Goal: Information Seeking & Learning: Learn about a topic

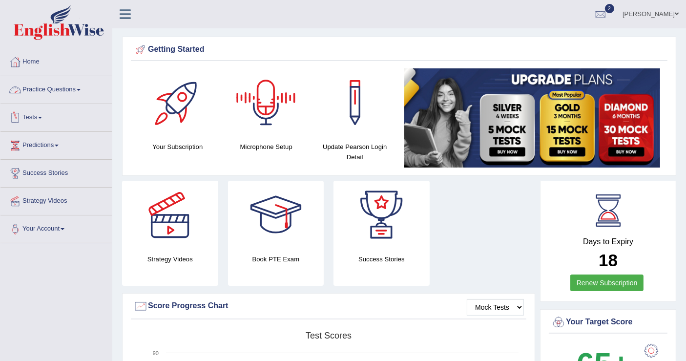
click at [77, 88] on link "Practice Questions" at bounding box center [55, 88] width 111 height 24
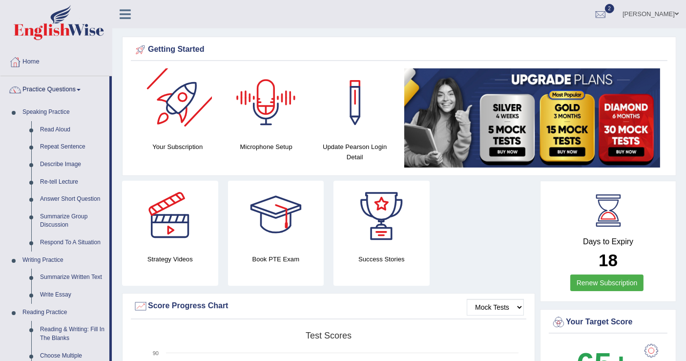
click at [263, 118] on div at bounding box center [266, 102] width 68 height 68
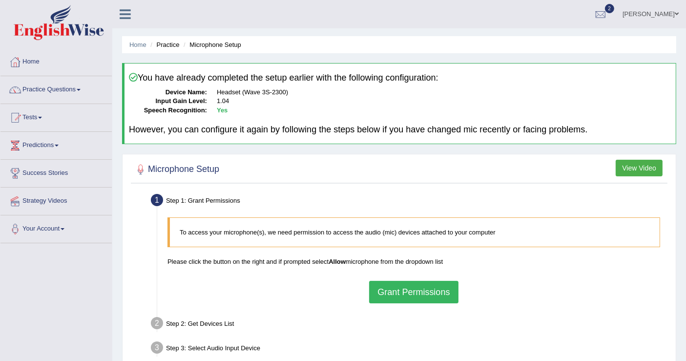
click at [410, 282] on button "Grant Permissions" at bounding box center [413, 292] width 89 height 22
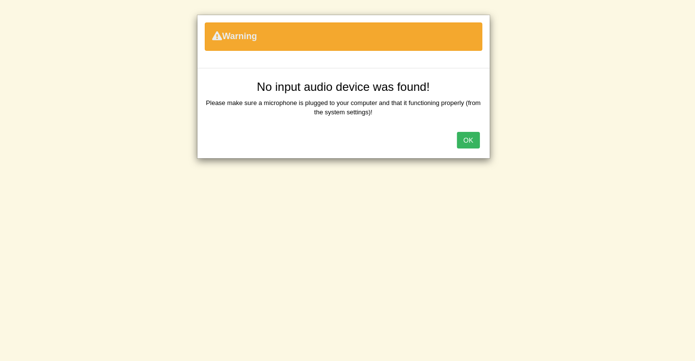
click at [470, 137] on button "OK" at bounding box center [468, 140] width 22 height 17
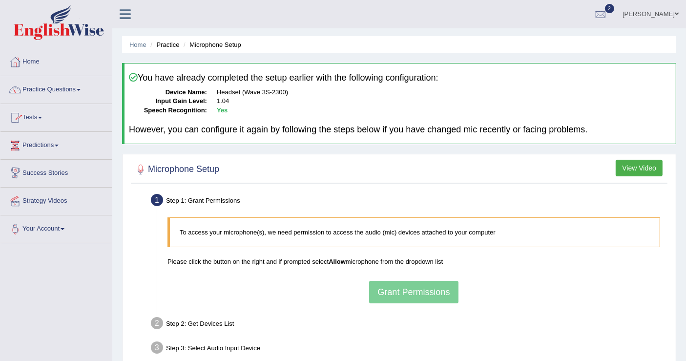
click at [64, 296] on div "Toggle navigation Home Practice Questions Speaking Practice Read Aloud Repeat S…" at bounding box center [343, 254] width 686 height 508
click at [424, 288] on div "To access your microphone(s), we need permission to access the audio (mic) devi…" at bounding box center [414, 259] width 503 height 95
click at [421, 289] on div "To access your microphone(s), we need permission to access the audio (mic) devi…" at bounding box center [414, 259] width 503 height 95
click at [420, 288] on div "To access your microphone(s), we need permission to access the audio (mic) devi…" at bounding box center [414, 259] width 503 height 95
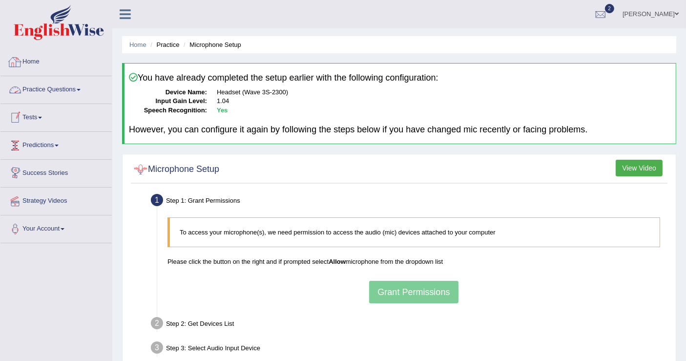
click at [47, 63] on link "Home" at bounding box center [55, 60] width 111 height 24
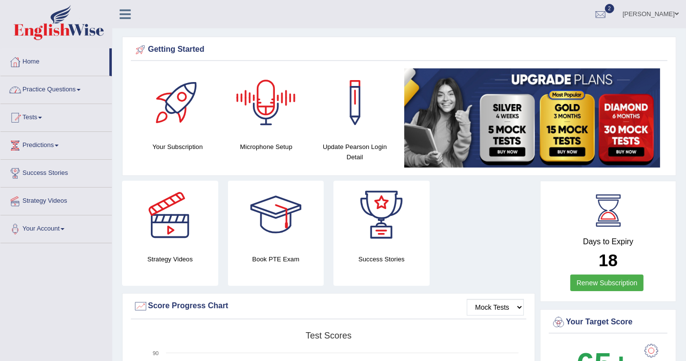
click at [264, 111] on div at bounding box center [266, 102] width 68 height 68
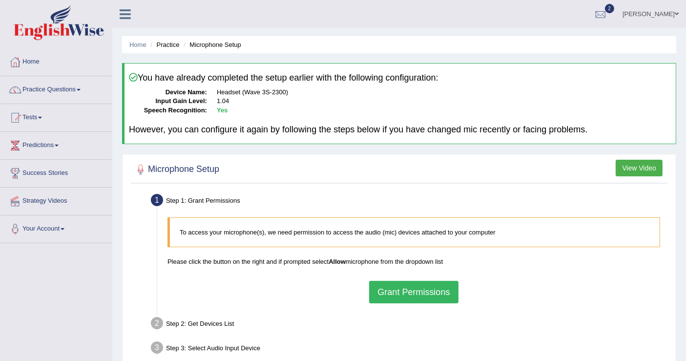
click at [393, 296] on button "Grant Permissions" at bounding box center [413, 292] width 89 height 22
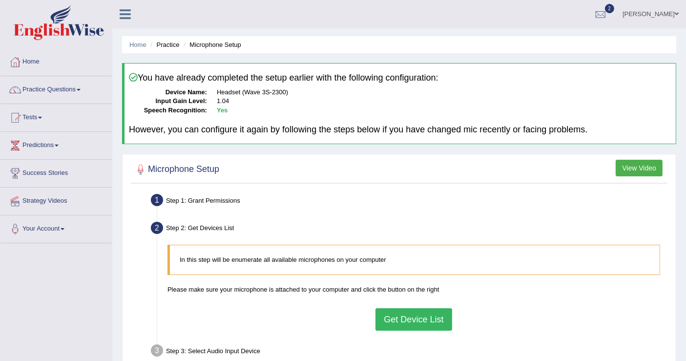
click at [397, 316] on button "Get Device List" at bounding box center [414, 319] width 76 height 22
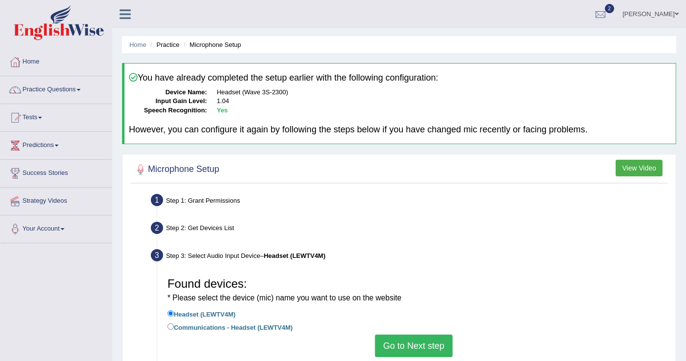
click at [409, 344] on button "Go to Next step" at bounding box center [414, 346] width 78 height 22
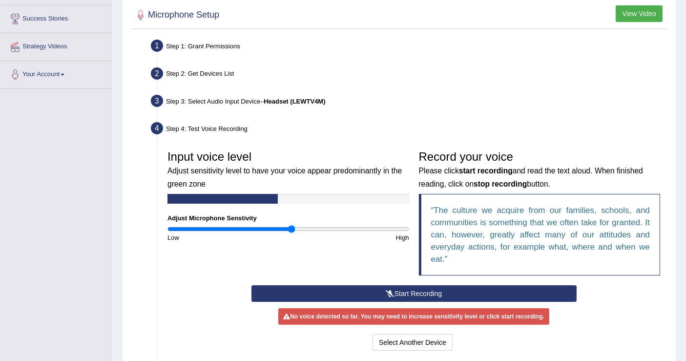
scroll to position [163, 0]
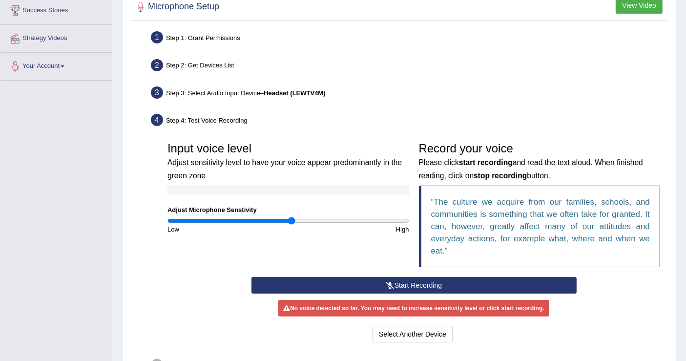
click at [394, 282] on button "Start Recording" at bounding box center [414, 285] width 325 height 17
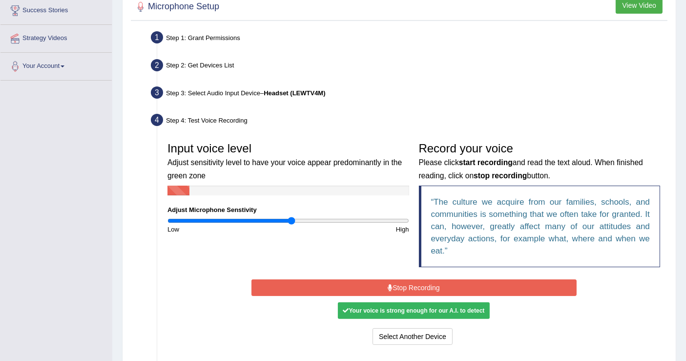
click at [396, 285] on button "Stop Recording" at bounding box center [414, 287] width 325 height 17
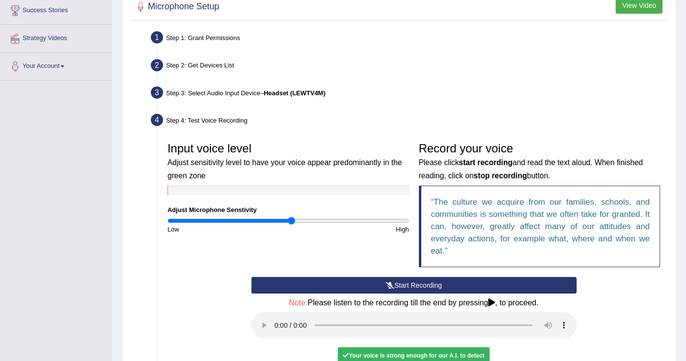
scroll to position [298, 0]
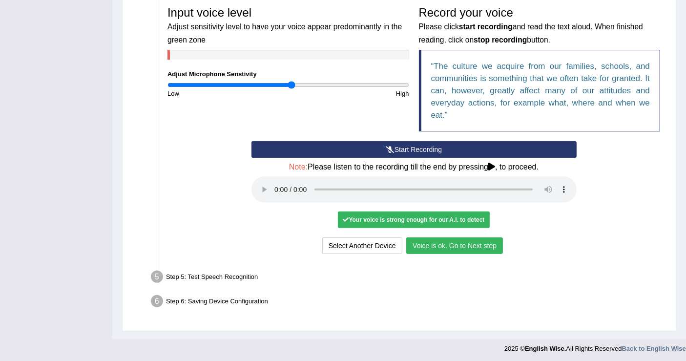
click at [453, 240] on button "Voice is ok. Go to Next step" at bounding box center [454, 245] width 97 height 17
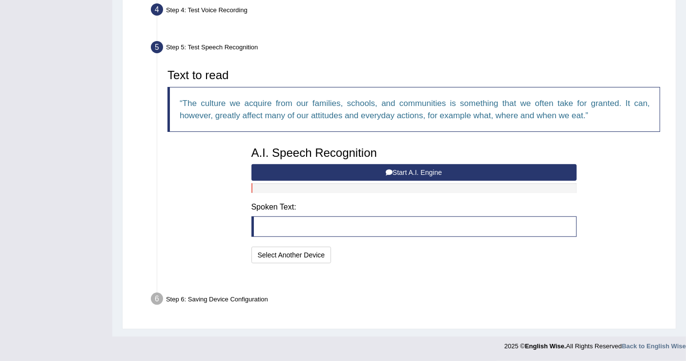
scroll to position [248, 0]
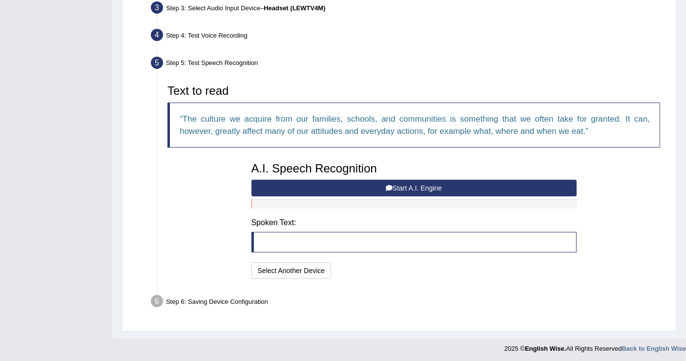
click at [403, 183] on button "Start A.I. Engine" at bounding box center [414, 188] width 325 height 17
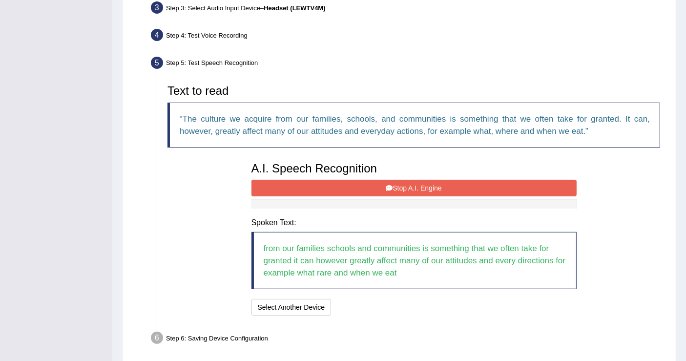
click at [414, 186] on button "Stop A.I. Engine" at bounding box center [414, 188] width 325 height 17
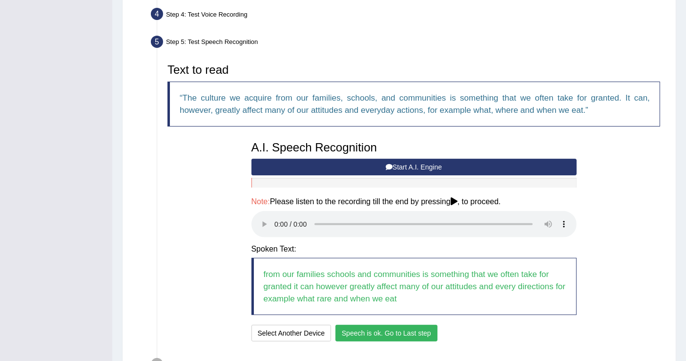
scroll to position [332, 0]
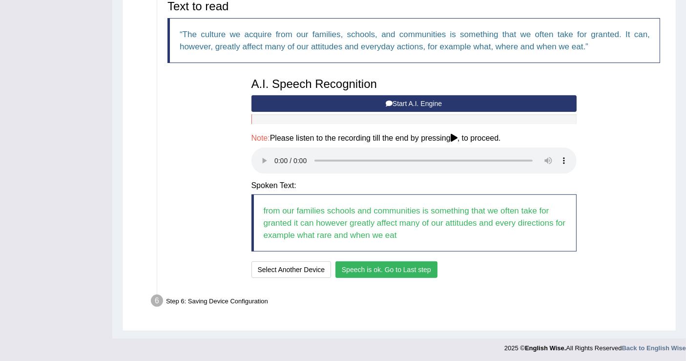
click at [404, 271] on button "Speech is ok. Go to Last step" at bounding box center [387, 269] width 102 height 17
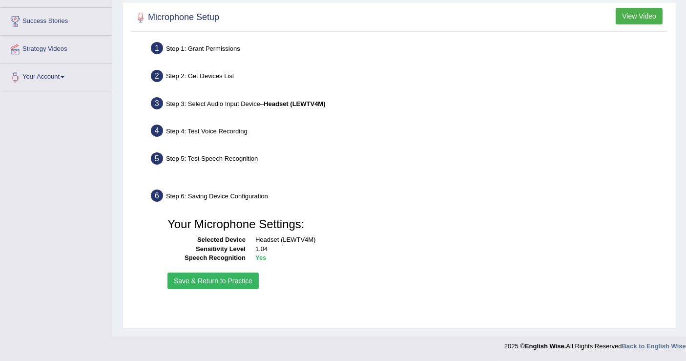
scroll to position [151, 0]
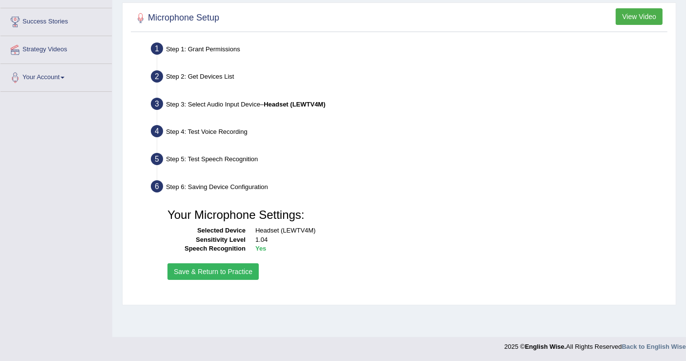
click at [235, 265] on button "Save & Return to Practice" at bounding box center [213, 271] width 91 height 17
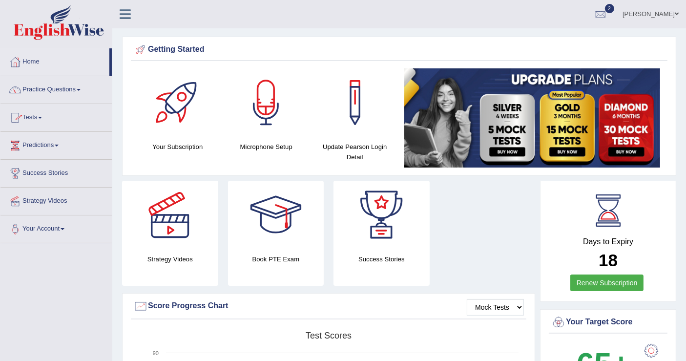
click at [79, 85] on link "Practice Questions" at bounding box center [55, 88] width 111 height 24
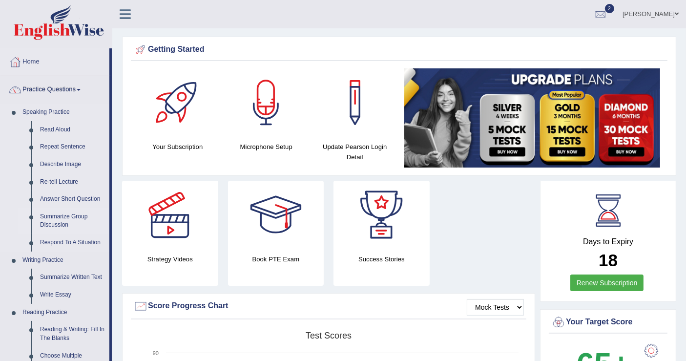
click at [56, 219] on link "Summarize Group Discussion" at bounding box center [73, 221] width 74 height 26
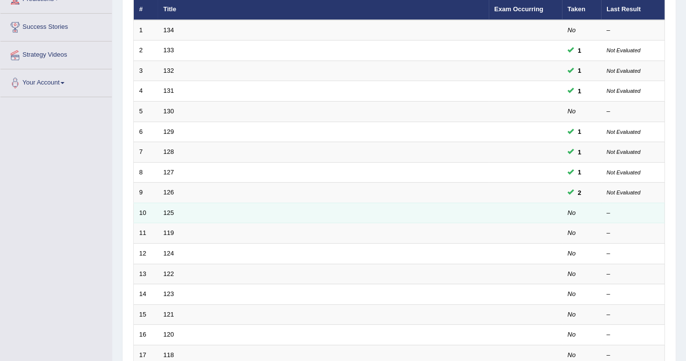
scroll to position [163, 0]
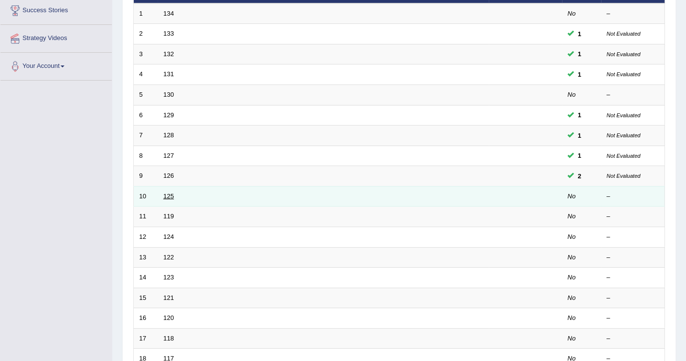
click at [171, 192] on link "125" at bounding box center [169, 195] width 11 height 7
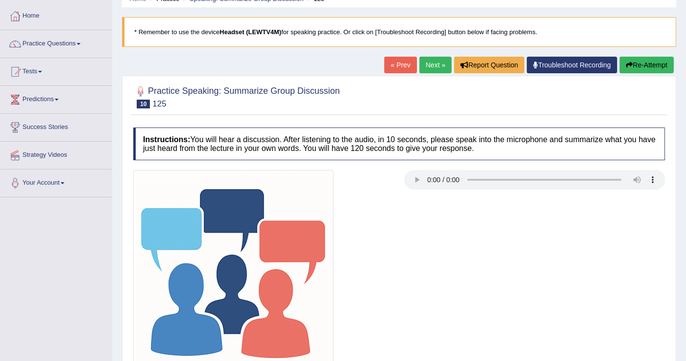
scroll to position [108, 0]
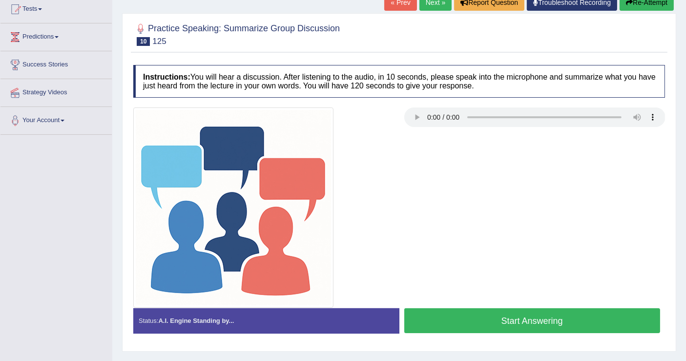
click at [490, 309] on button "Start Answering" at bounding box center [532, 320] width 256 height 25
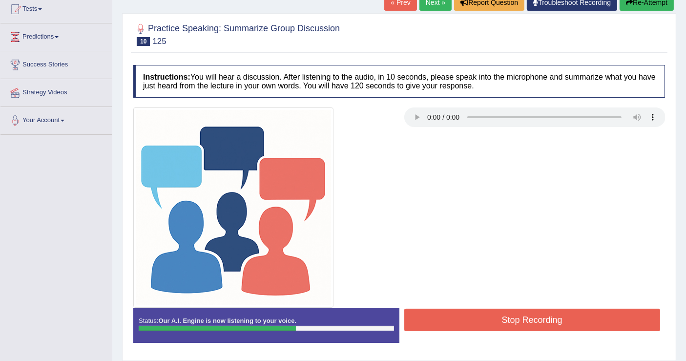
click at [490, 309] on button "Stop Recording" at bounding box center [532, 320] width 256 height 22
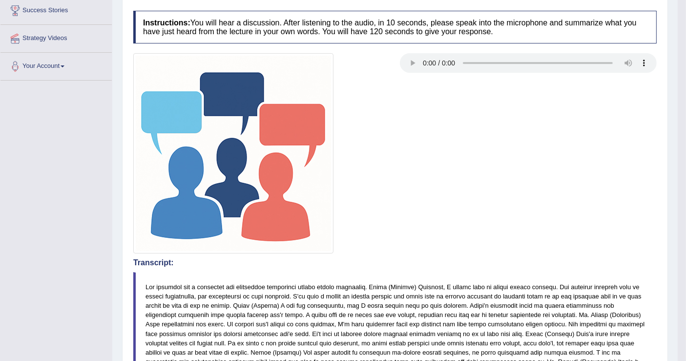
scroll to position [0, 0]
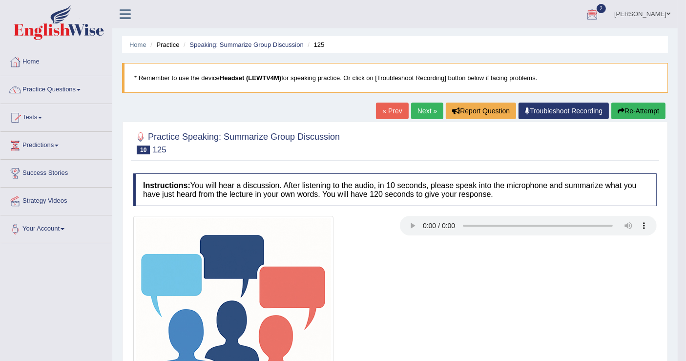
click at [633, 109] on button "Re-Attempt" at bounding box center [639, 111] width 54 height 17
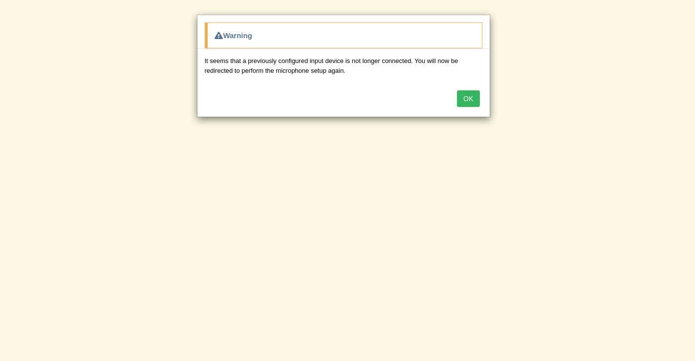
drag, startPoint x: 353, startPoint y: 261, endPoint x: 362, endPoint y: 251, distance: 14.2
click at [359, 253] on div "Warning It seems that a previously configured input device is not longer connec…" at bounding box center [347, 180] width 695 height 361
click at [465, 96] on button "OK" at bounding box center [468, 98] width 22 height 17
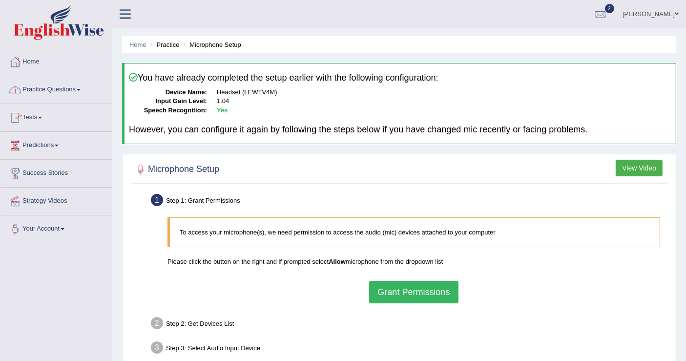
click at [436, 294] on button "Grant Permissions" at bounding box center [413, 292] width 89 height 22
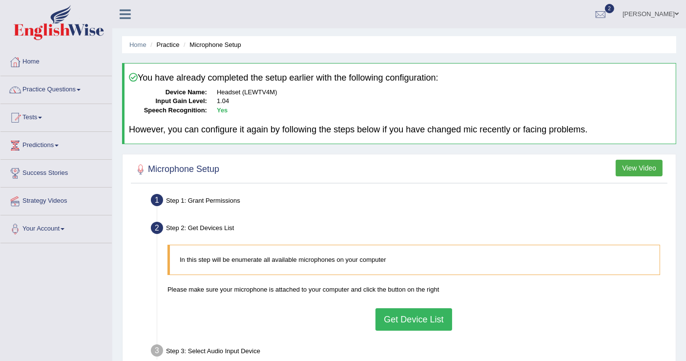
click at [424, 314] on button "Get Device List" at bounding box center [414, 319] width 76 height 22
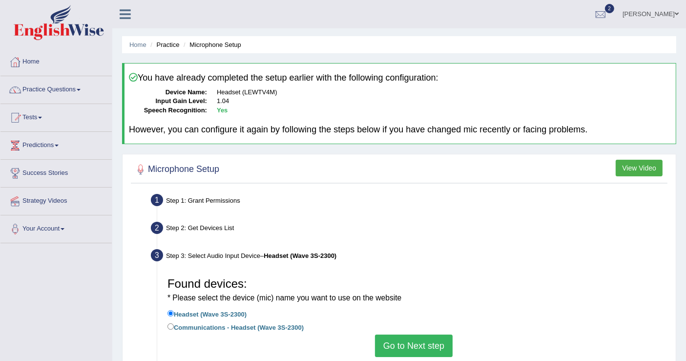
click at [409, 343] on button "Go to Next step" at bounding box center [414, 346] width 78 height 22
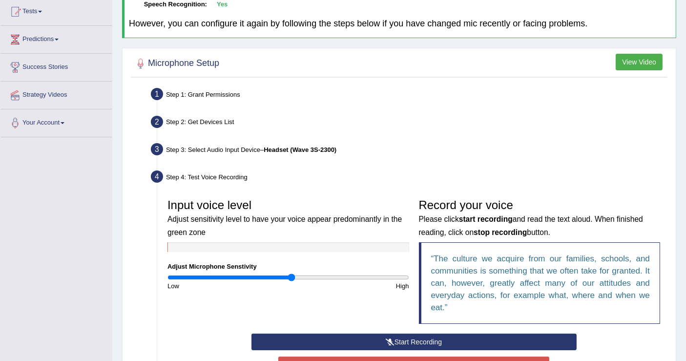
scroll to position [108, 0]
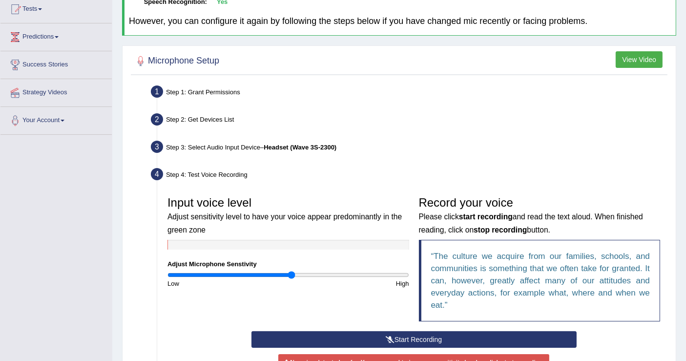
click at [424, 334] on button "Start Recording" at bounding box center [414, 339] width 325 height 17
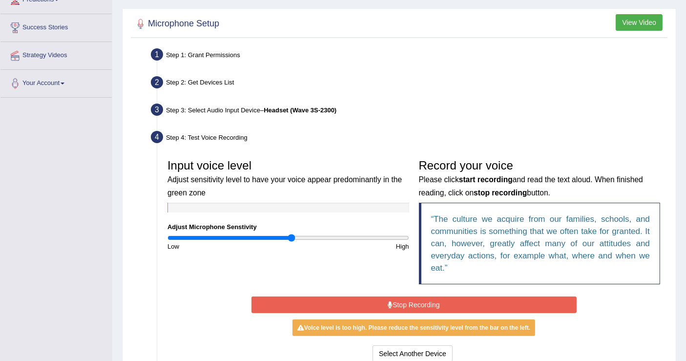
scroll to position [217, 0]
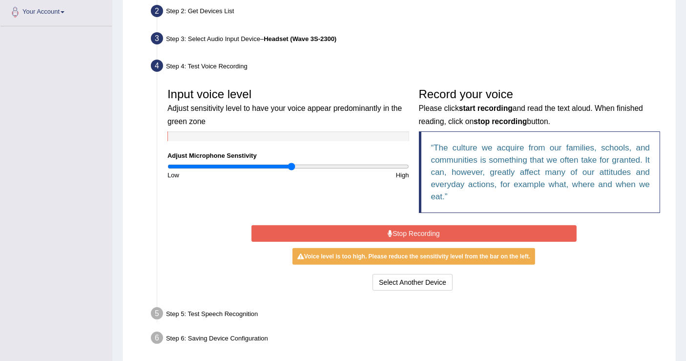
click at [399, 232] on button "Stop Recording" at bounding box center [414, 233] width 325 height 17
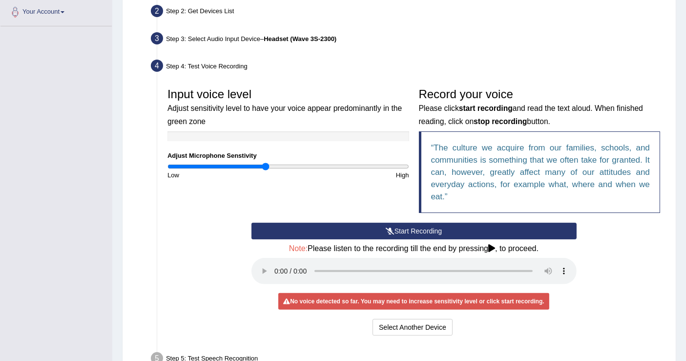
drag, startPoint x: 292, startPoint y: 165, endPoint x: 265, endPoint y: 165, distance: 26.4
type input "0.82"
click at [265, 165] on input "range" at bounding box center [289, 167] width 242 height 8
drag, startPoint x: 416, startPoint y: 229, endPoint x: 418, endPoint y: 222, distance: 6.8
click at [417, 226] on button "Start Recording" at bounding box center [414, 231] width 325 height 17
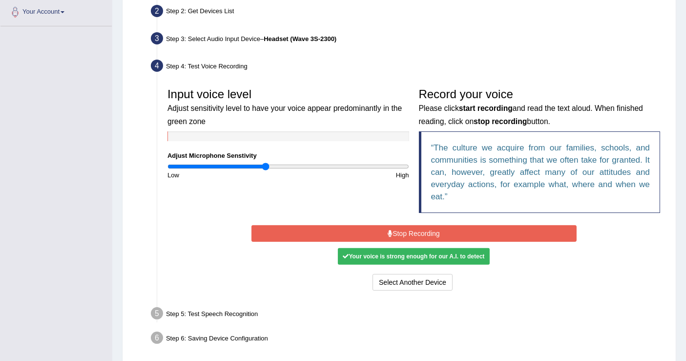
click at [403, 227] on button "Stop Recording" at bounding box center [414, 233] width 325 height 17
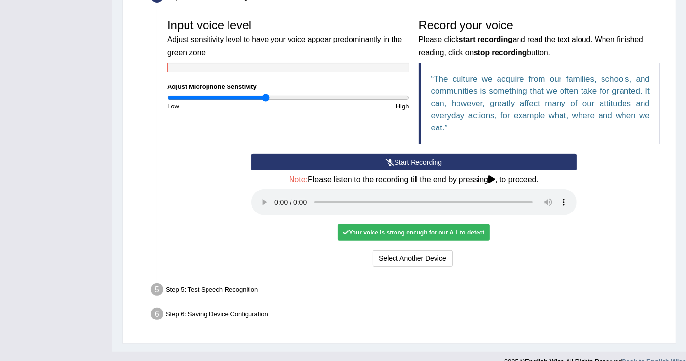
scroll to position [298, 0]
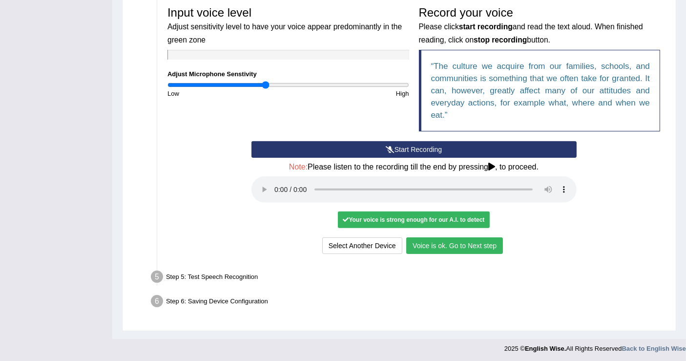
click at [452, 241] on button "Voice is ok. Go to Next step" at bounding box center [454, 245] width 97 height 17
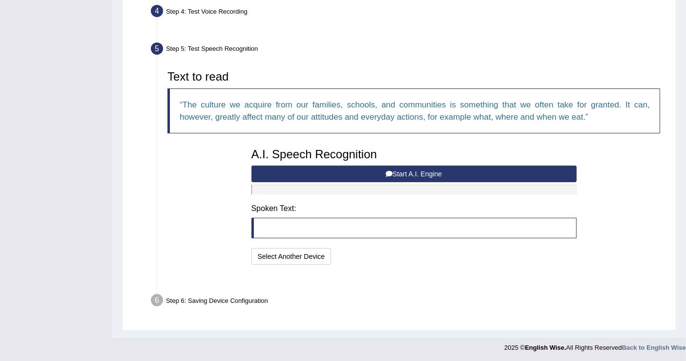
scroll to position [248, 0]
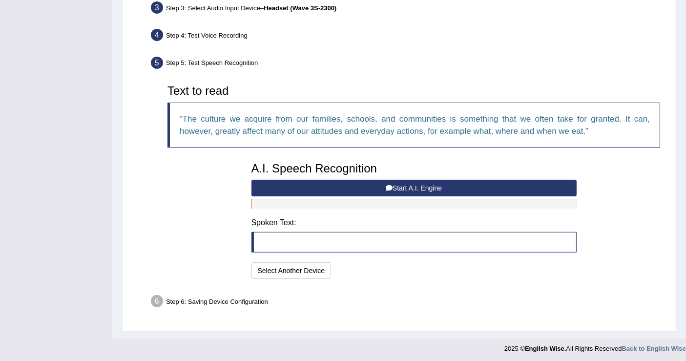
click at [404, 182] on button "Start A.I. Engine" at bounding box center [414, 188] width 325 height 17
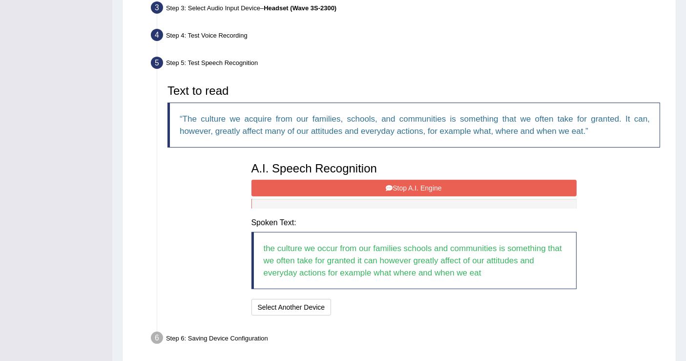
click at [398, 183] on button "Stop A.I. Engine" at bounding box center [414, 188] width 325 height 17
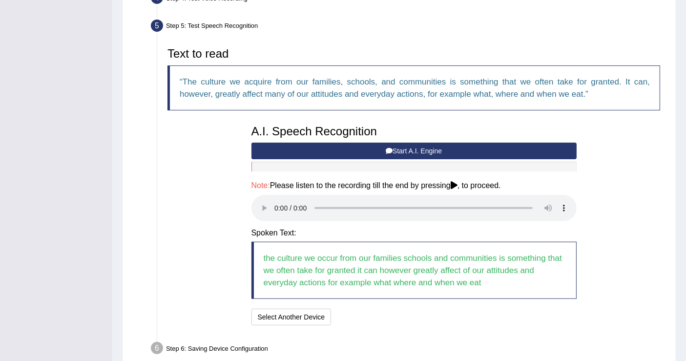
scroll to position [332, 0]
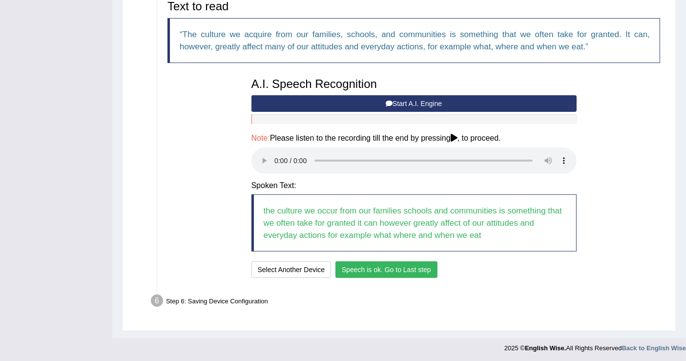
click at [386, 269] on button "Speech is ok. Go to Last step" at bounding box center [387, 269] width 102 height 17
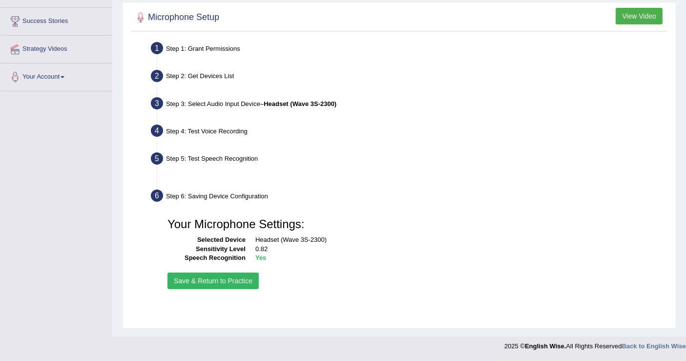
scroll to position [151, 0]
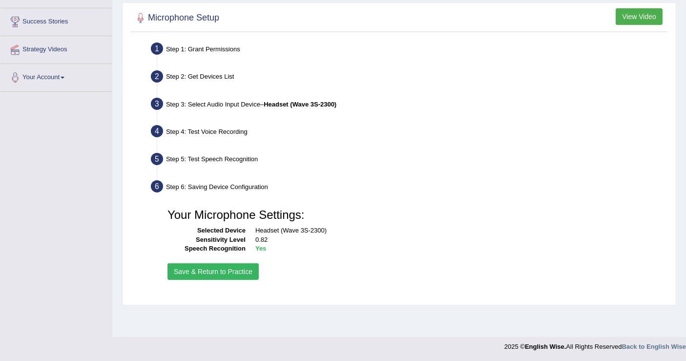
click at [240, 270] on button "Save & Return to Practice" at bounding box center [213, 271] width 91 height 17
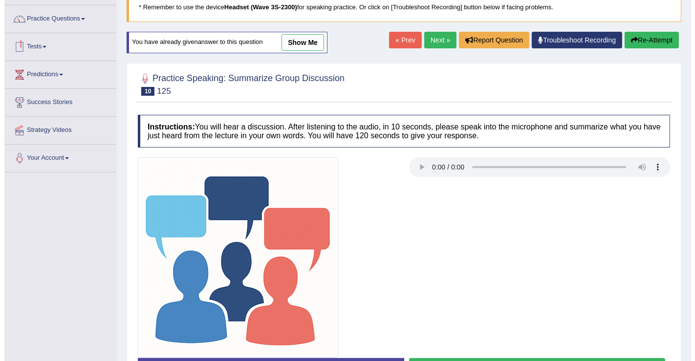
scroll to position [151, 0]
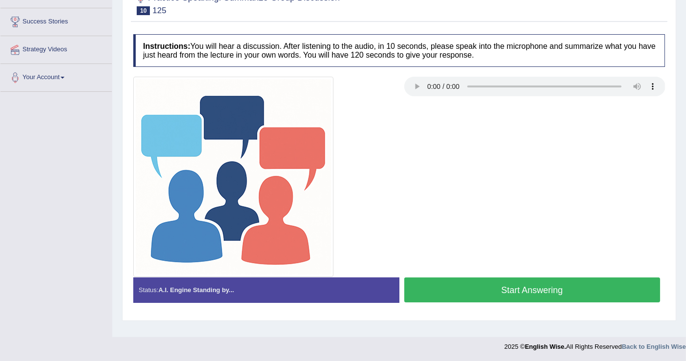
click at [510, 274] on div at bounding box center [399, 177] width 542 height 200
drag, startPoint x: 501, startPoint y: 286, endPoint x: 497, endPoint y: 278, distance: 8.5
click at [501, 285] on button "Start Answering" at bounding box center [532, 289] width 256 height 25
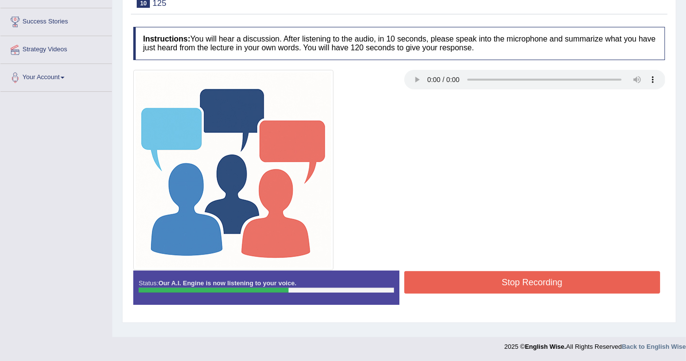
click at [497, 278] on button "Stop Recording" at bounding box center [532, 282] width 256 height 22
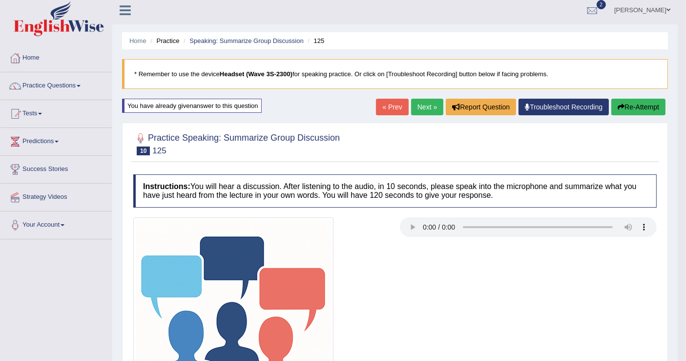
scroll to position [0, 0]
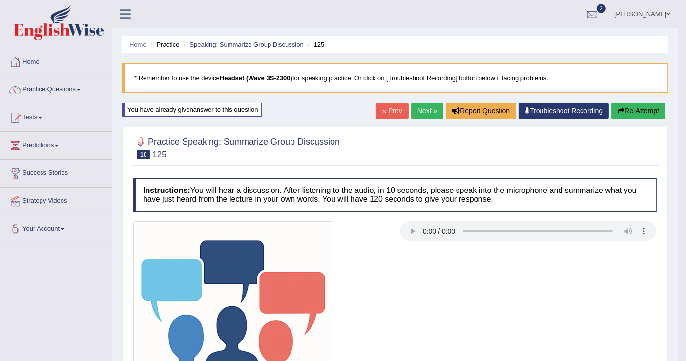
click at [424, 111] on link "Next »" at bounding box center [427, 111] width 32 height 17
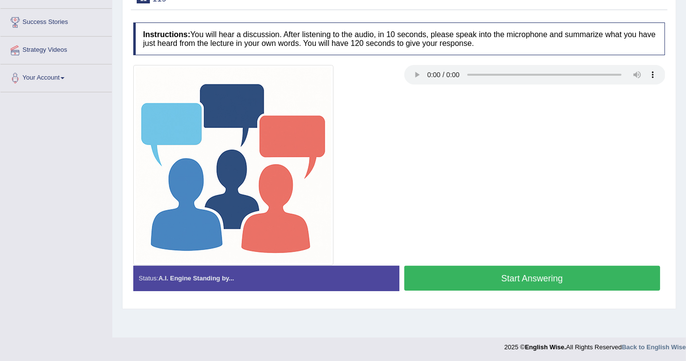
scroll to position [151, 0]
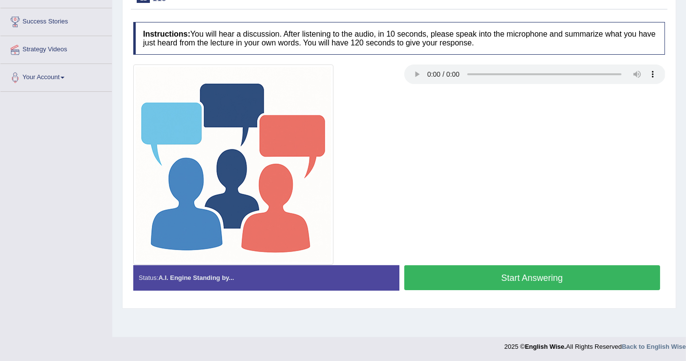
drag, startPoint x: 453, startPoint y: 273, endPoint x: 445, endPoint y: 271, distance: 8.4
click at [452, 270] on button "Start Answering" at bounding box center [532, 277] width 256 height 25
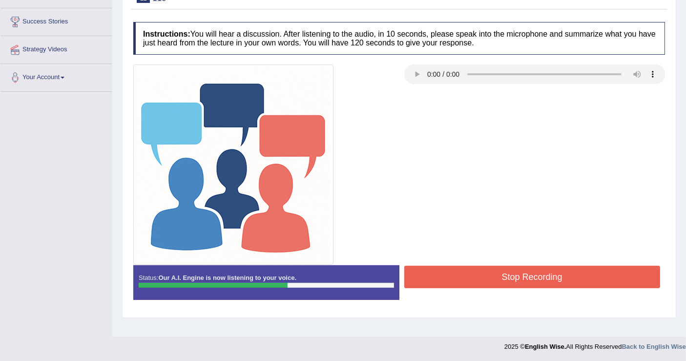
drag, startPoint x: 450, startPoint y: 272, endPoint x: 442, endPoint y: 268, distance: 9.2
click at [445, 269] on button "Stop Recording" at bounding box center [532, 277] width 256 height 22
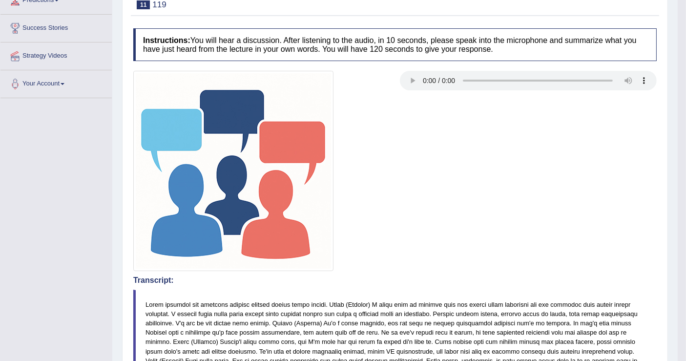
scroll to position [0, 0]
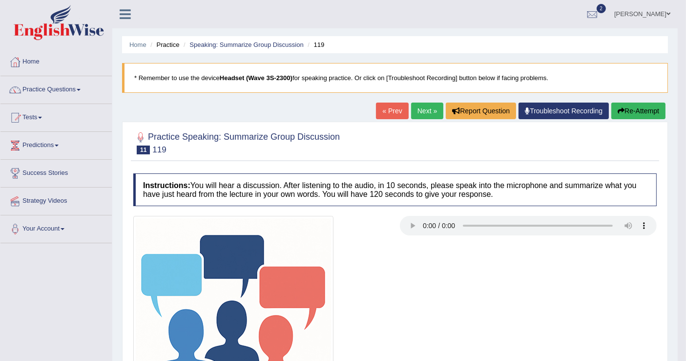
click at [78, 88] on link "Practice Questions" at bounding box center [55, 88] width 111 height 24
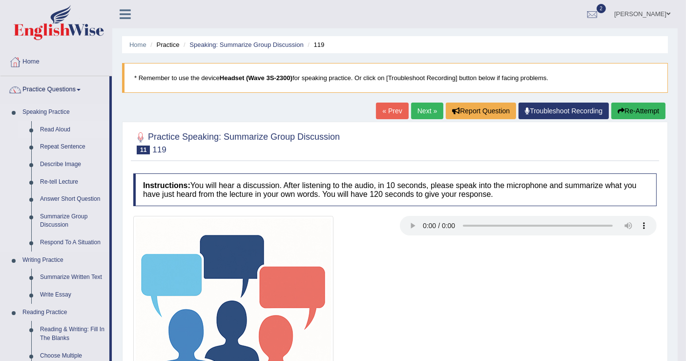
click at [63, 130] on link "Read Aloud" at bounding box center [73, 130] width 74 height 18
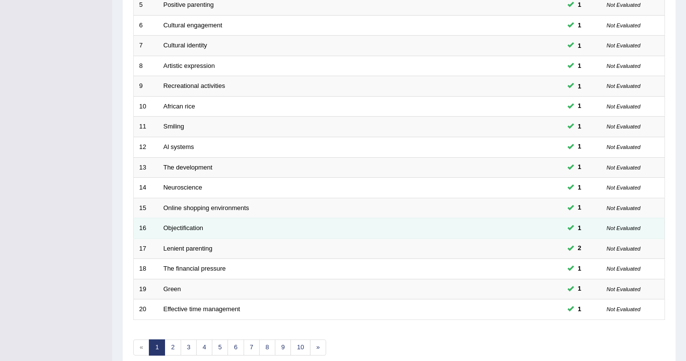
scroll to position [282, 0]
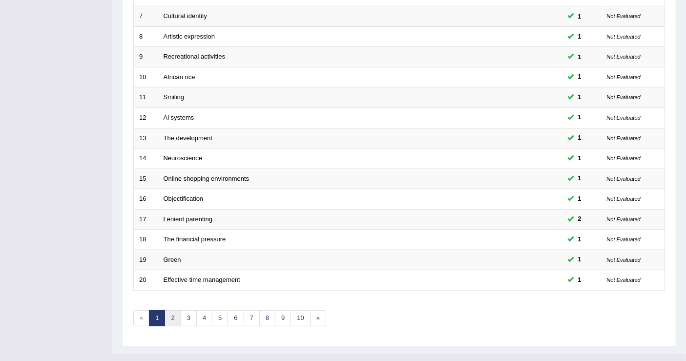
click at [173, 310] on link "2" at bounding box center [173, 318] width 16 height 16
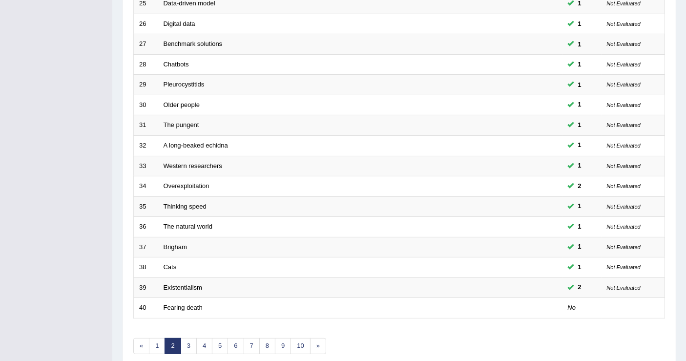
scroll to position [282, 0]
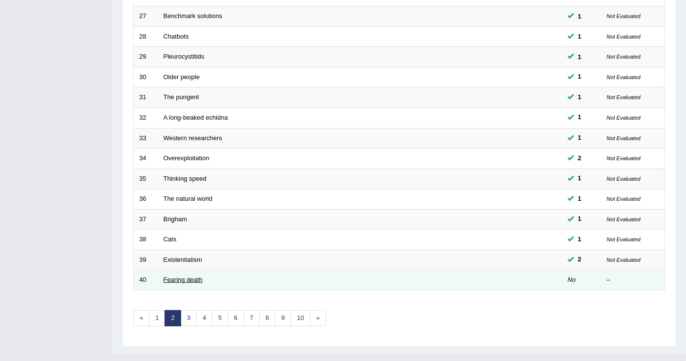
click at [193, 276] on link "Fearing death" at bounding box center [183, 279] width 39 height 7
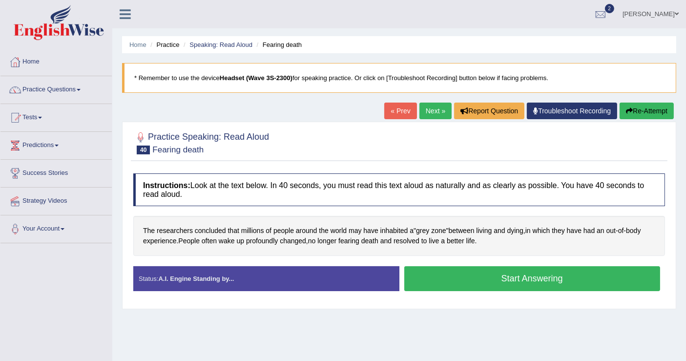
click at [580, 266] on button "Start Answering" at bounding box center [532, 278] width 256 height 25
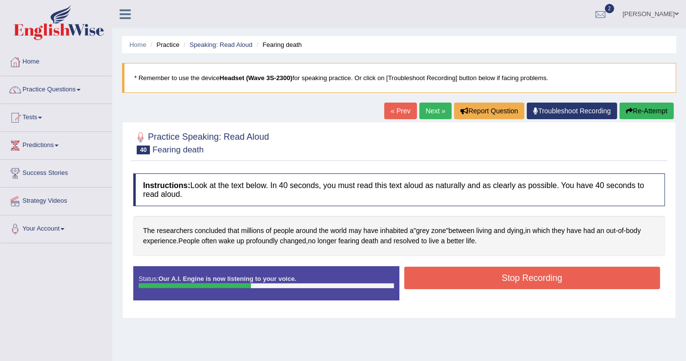
click at [572, 268] on button "Stop Recording" at bounding box center [532, 278] width 256 height 22
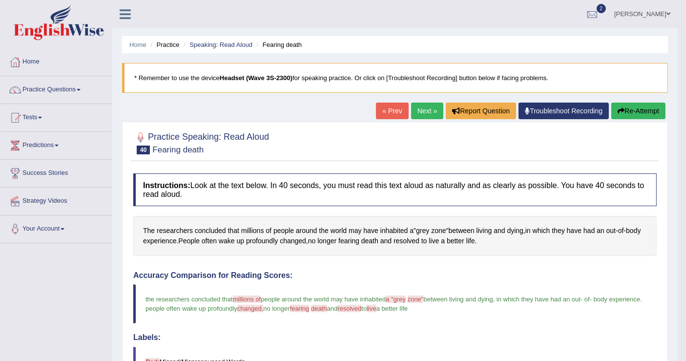
click at [427, 110] on link "Next »" at bounding box center [427, 111] width 32 height 17
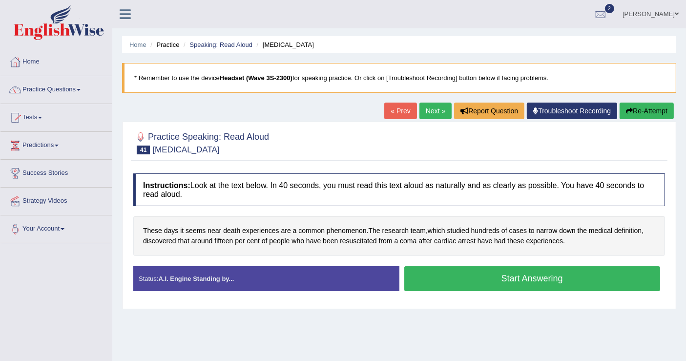
click at [480, 279] on button "Start Answering" at bounding box center [532, 278] width 256 height 25
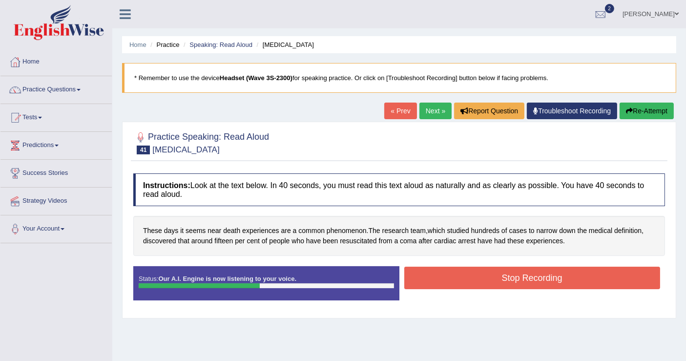
click at [480, 279] on button "Stop Recording" at bounding box center [532, 278] width 256 height 22
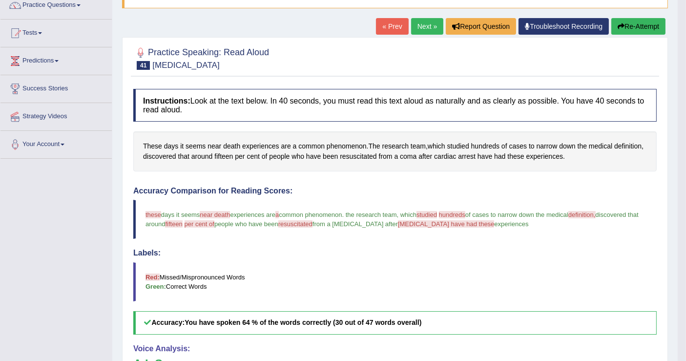
scroll to position [67, 0]
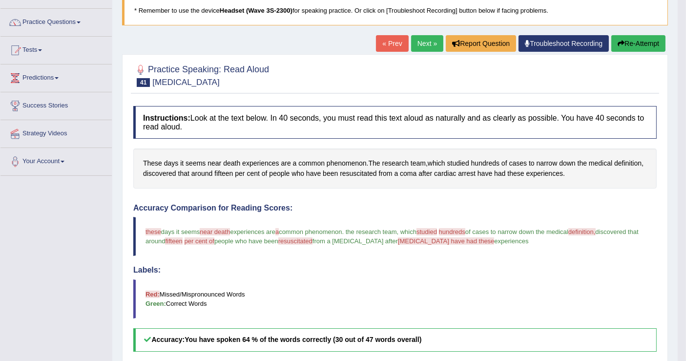
click at [423, 42] on link "Next »" at bounding box center [427, 43] width 32 height 17
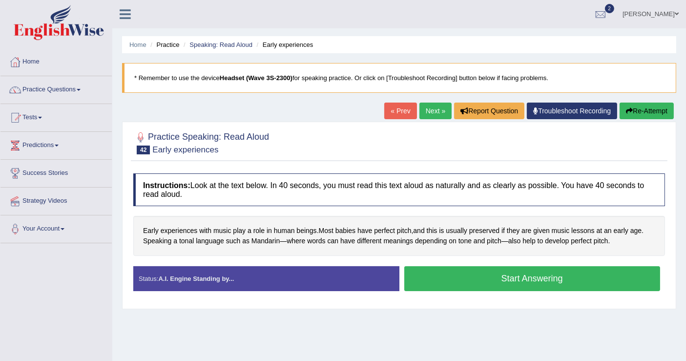
click at [497, 275] on button "Start Answering" at bounding box center [532, 278] width 256 height 25
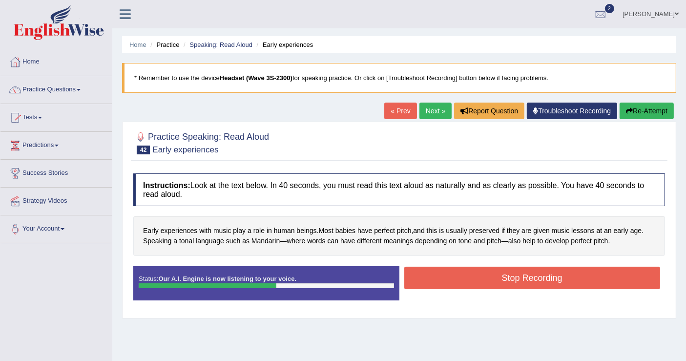
click at [465, 280] on button "Stop Recording" at bounding box center [532, 278] width 256 height 22
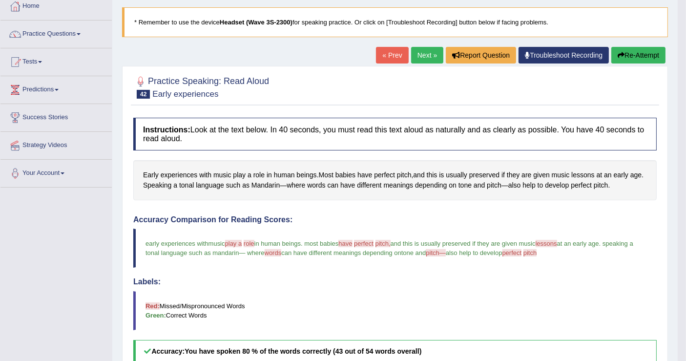
scroll to position [54, 0]
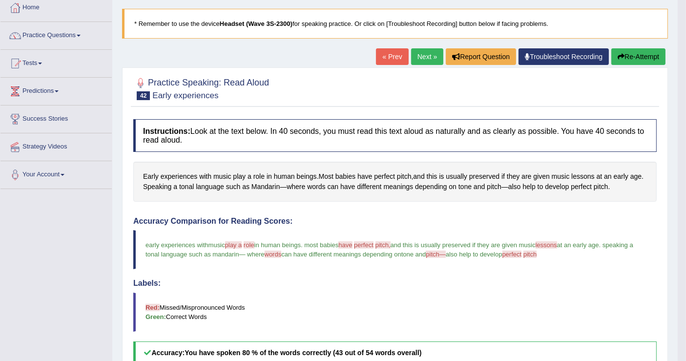
click at [420, 56] on link "Next »" at bounding box center [427, 56] width 32 height 17
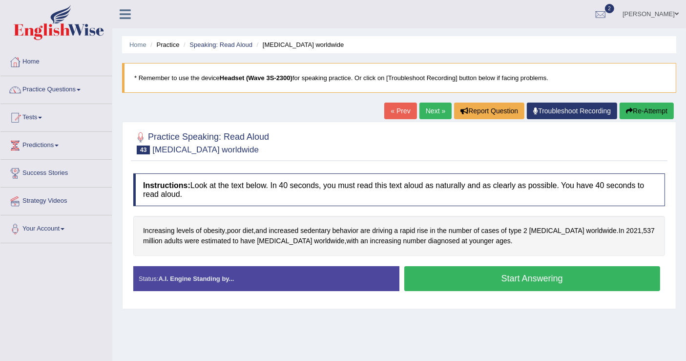
click at [506, 279] on button "Start Answering" at bounding box center [532, 278] width 256 height 25
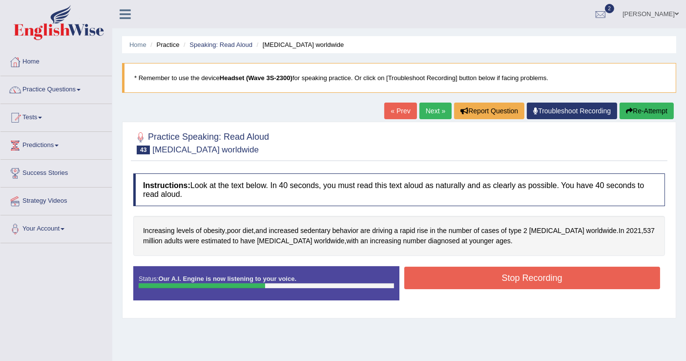
click at [490, 270] on button "Stop Recording" at bounding box center [532, 278] width 256 height 22
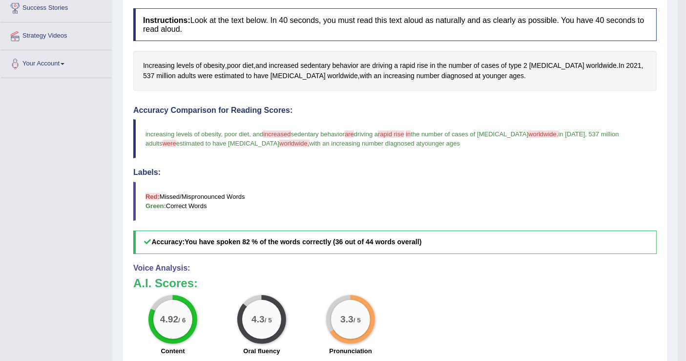
scroll to position [217, 0]
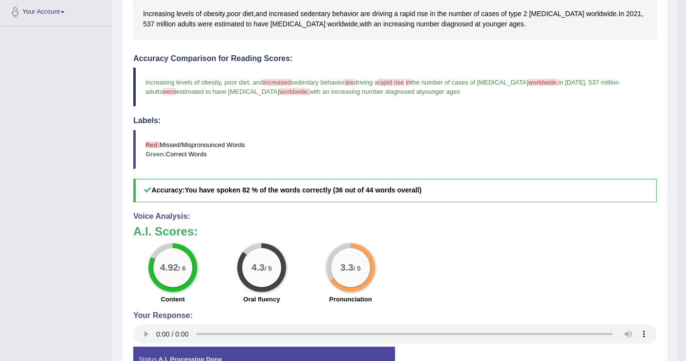
click at [404, 82] on span "rapid rise" at bounding box center [391, 82] width 26 height 7
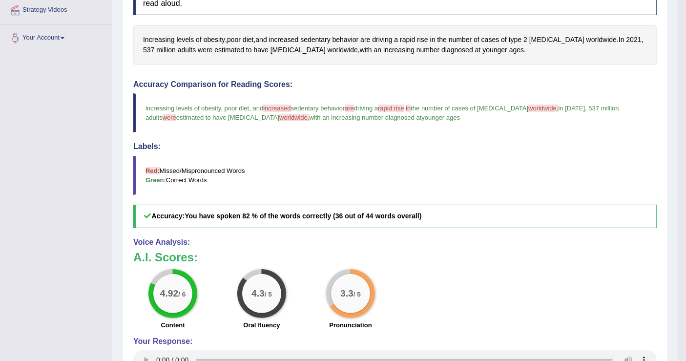
scroll to position [13, 0]
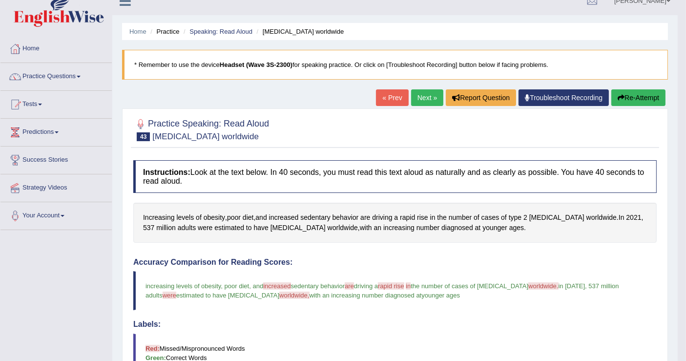
click at [427, 99] on link "Next »" at bounding box center [427, 97] width 32 height 17
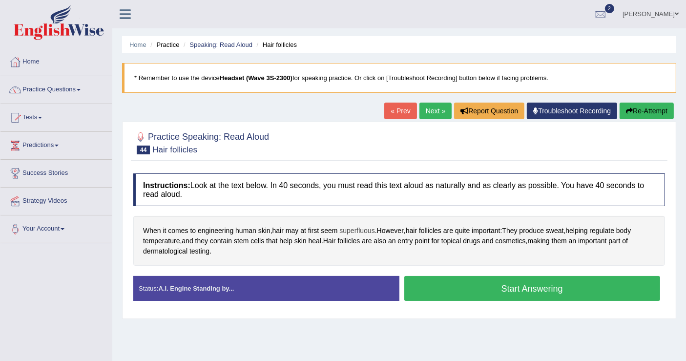
click at [362, 230] on span "superfluous" at bounding box center [356, 231] width 35 height 10
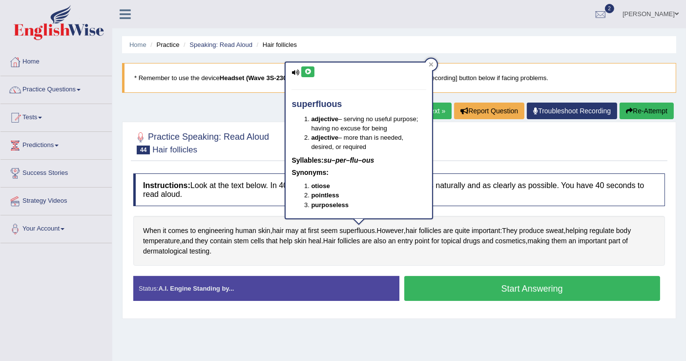
click at [295, 74] on icon at bounding box center [296, 72] width 8 height 6
click at [308, 69] on icon at bounding box center [307, 72] width 7 height 6
click at [304, 73] on icon at bounding box center [307, 72] width 7 height 6
click at [308, 71] on icon at bounding box center [307, 72] width 7 height 6
click at [366, 244] on span "are" at bounding box center [367, 241] width 10 height 10
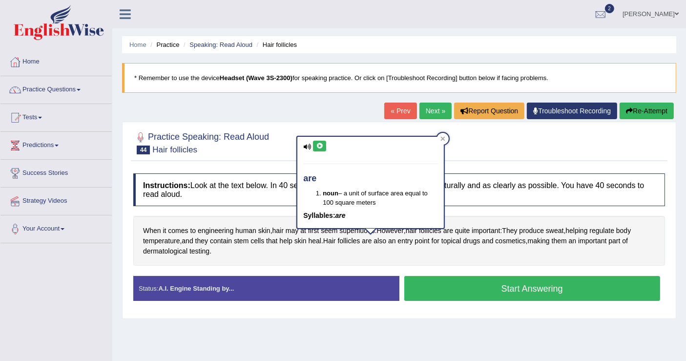
click at [416, 239] on div "When it comes to engineering human skin , hair may at first seem superfluous . …" at bounding box center [399, 241] width 532 height 50
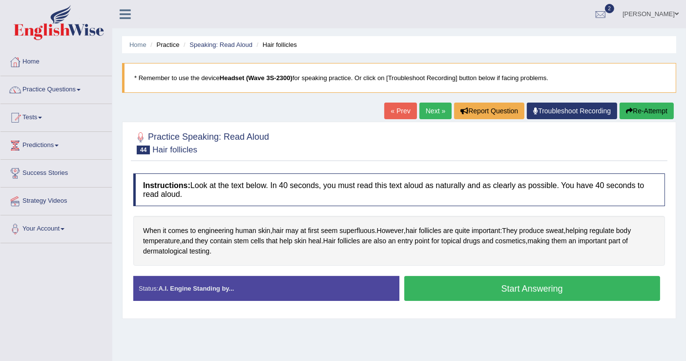
click at [526, 287] on button "Start Answering" at bounding box center [532, 288] width 256 height 25
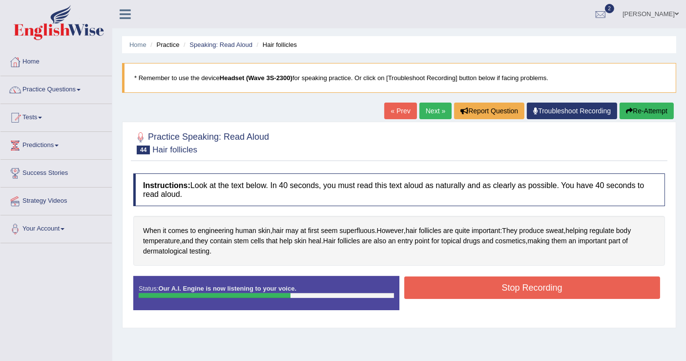
click at [516, 285] on button "Stop Recording" at bounding box center [532, 287] width 256 height 22
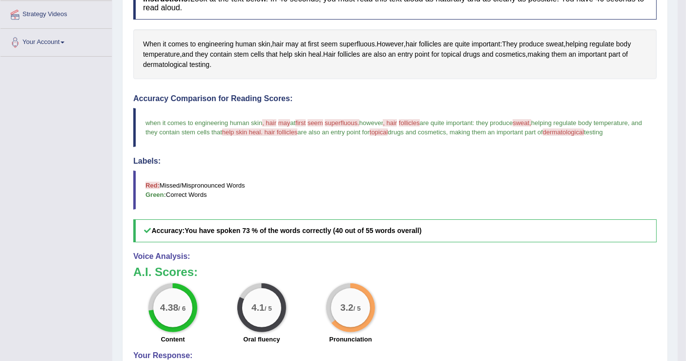
scroll to position [163, 0]
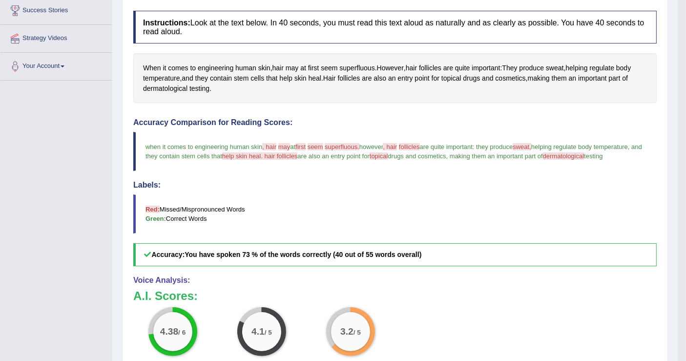
click at [531, 143] on span "sweat," at bounding box center [522, 146] width 19 height 7
click at [531, 147] on span "sweat," at bounding box center [522, 146] width 19 height 7
click at [531, 144] on span "sweat," at bounding box center [522, 146] width 19 height 7
click at [531, 143] on span "sweat," at bounding box center [522, 146] width 19 height 7
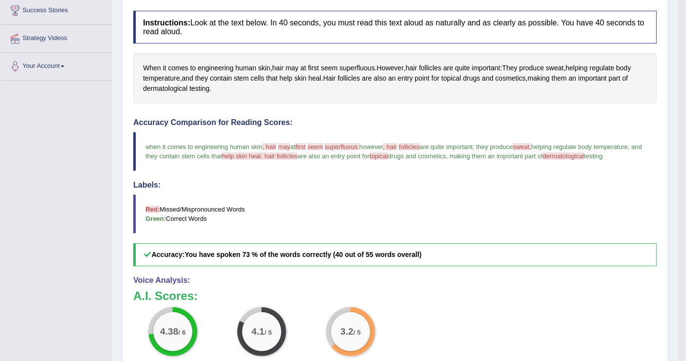
click at [531, 143] on span "sweat," at bounding box center [522, 146] width 19 height 7
click at [528, 144] on span "sweat," at bounding box center [522, 146] width 19 height 7
click at [531, 145] on span "sweat," at bounding box center [522, 146] width 19 height 7
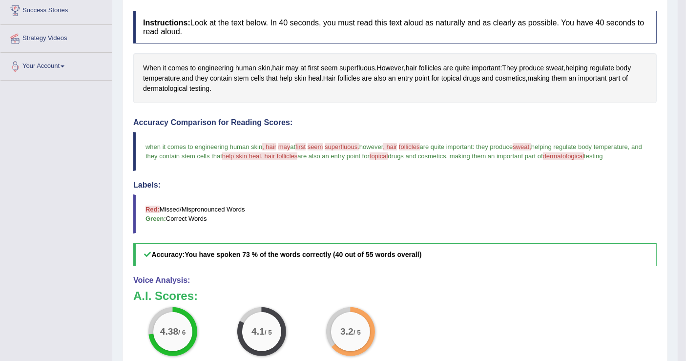
click at [531, 146] on span "sweat," at bounding box center [522, 146] width 19 height 7
click at [564, 65] on span "sweat" at bounding box center [555, 68] width 18 height 10
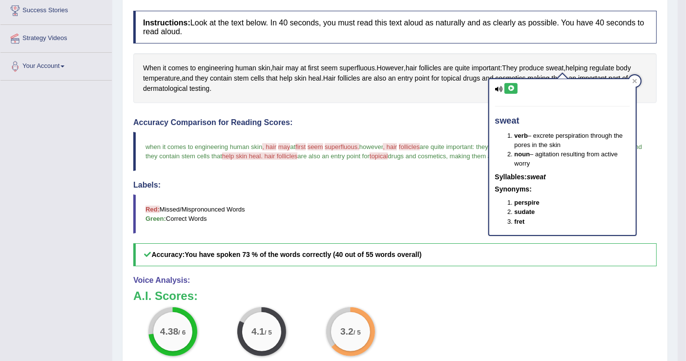
click at [512, 88] on icon at bounding box center [510, 88] width 7 height 6
click at [458, 124] on h4 "Accuracy Comparison for Reading Scores:" at bounding box center [395, 122] width 524 height 9
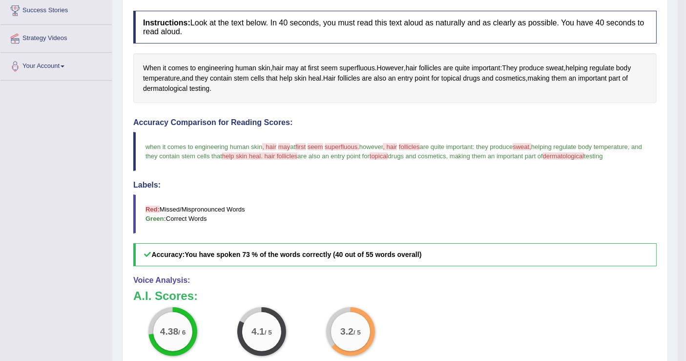
click at [583, 155] on span "dermatological" at bounding box center [564, 155] width 42 height 7
click at [169, 88] on span "dermatological" at bounding box center [165, 89] width 44 height 10
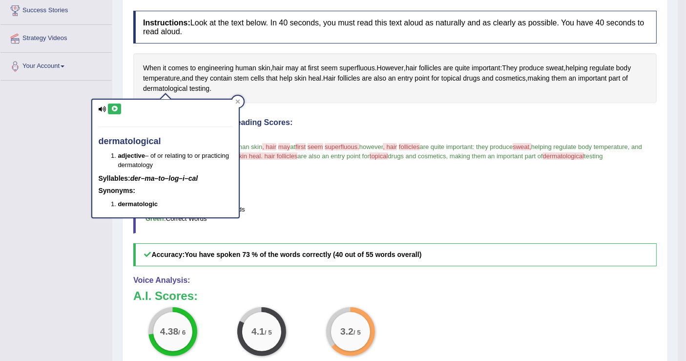
click at [118, 108] on button at bounding box center [114, 109] width 13 height 11
click at [295, 196] on blockquote "Red: Missed/Mispronounced Words Green: Correct Words" at bounding box center [395, 213] width 524 height 39
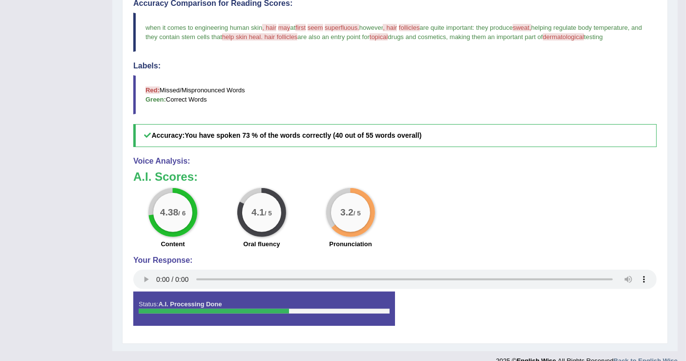
scroll to position [295, 0]
